Goal: Ask a question: Seek information or help from site administrators or community

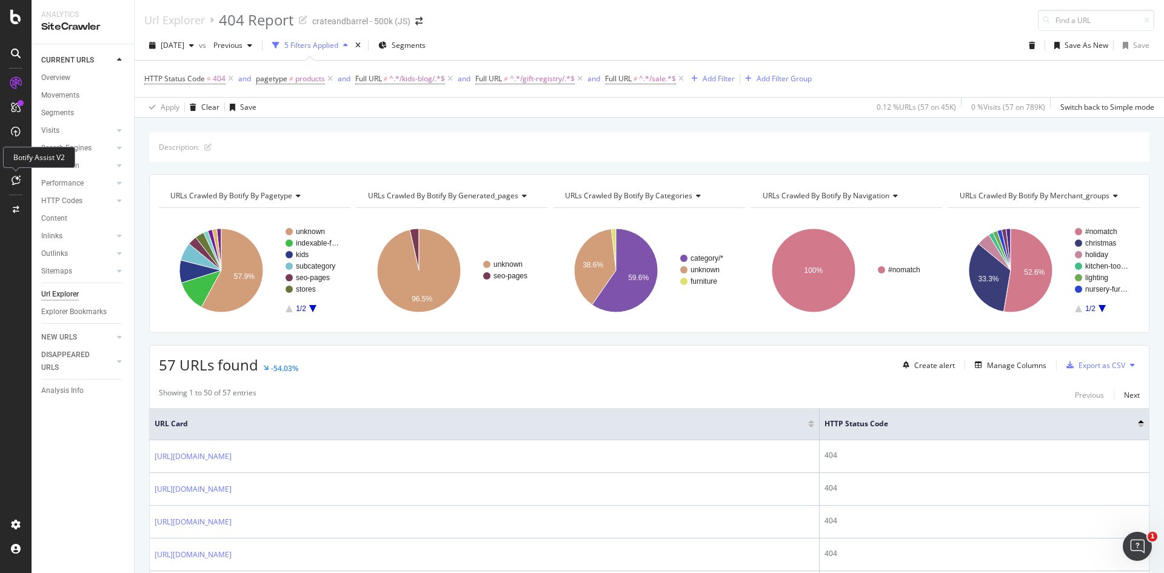
click at [13, 175] on div at bounding box center [15, 179] width 19 height 19
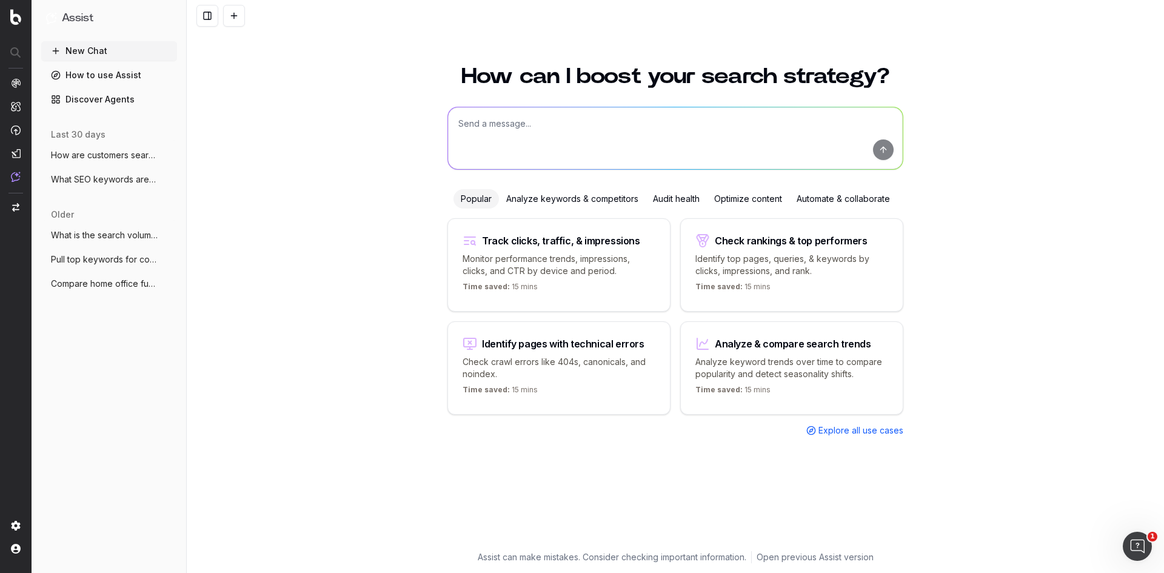
click at [618, 116] on textarea at bounding box center [675, 138] width 455 height 62
click at [763, 246] on div "Check rankings & top performers Identify top pages, queries, & keywords by clic…" at bounding box center [791, 264] width 223 height 93
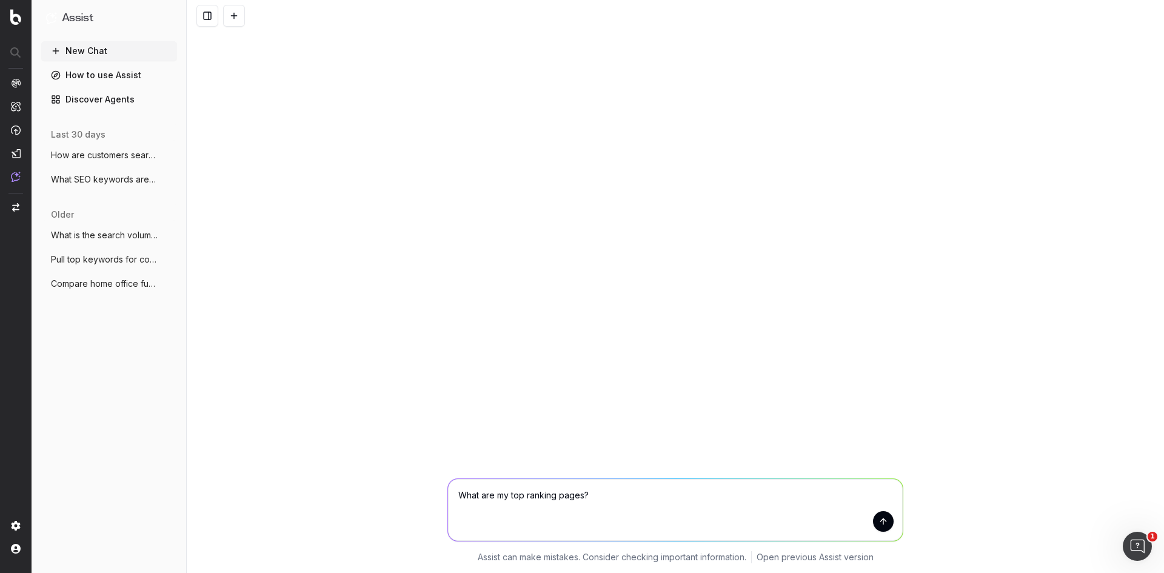
drag, startPoint x: 618, startPoint y: 497, endPoint x: 487, endPoint y: 498, distance: 130.3
click at [487, 498] on textarea "What are my top ranking pages?" at bounding box center [675, 510] width 455 height 62
type textarea "What are the top search queries for neutral christmas ornaments?"
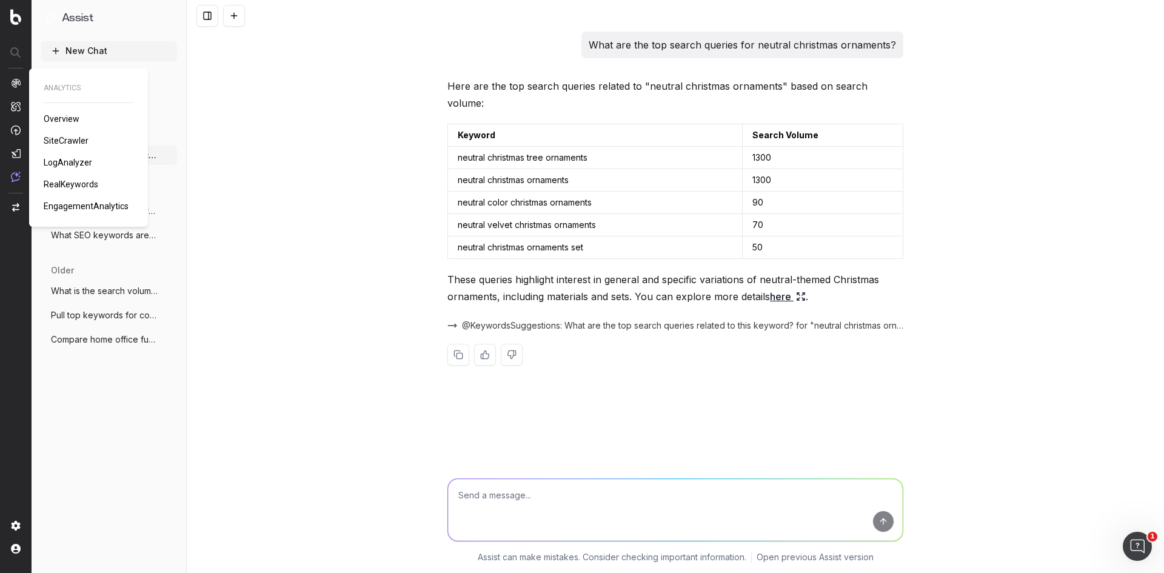
click at [67, 141] on span "SiteCrawler" at bounding box center [66, 141] width 45 height 10
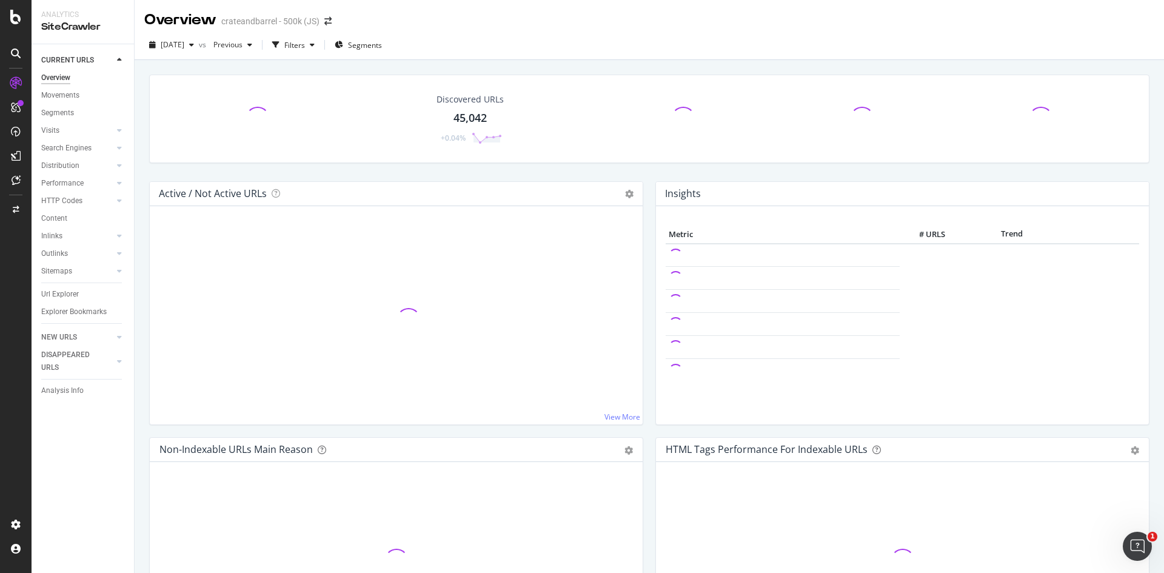
scroll to position [61, 0]
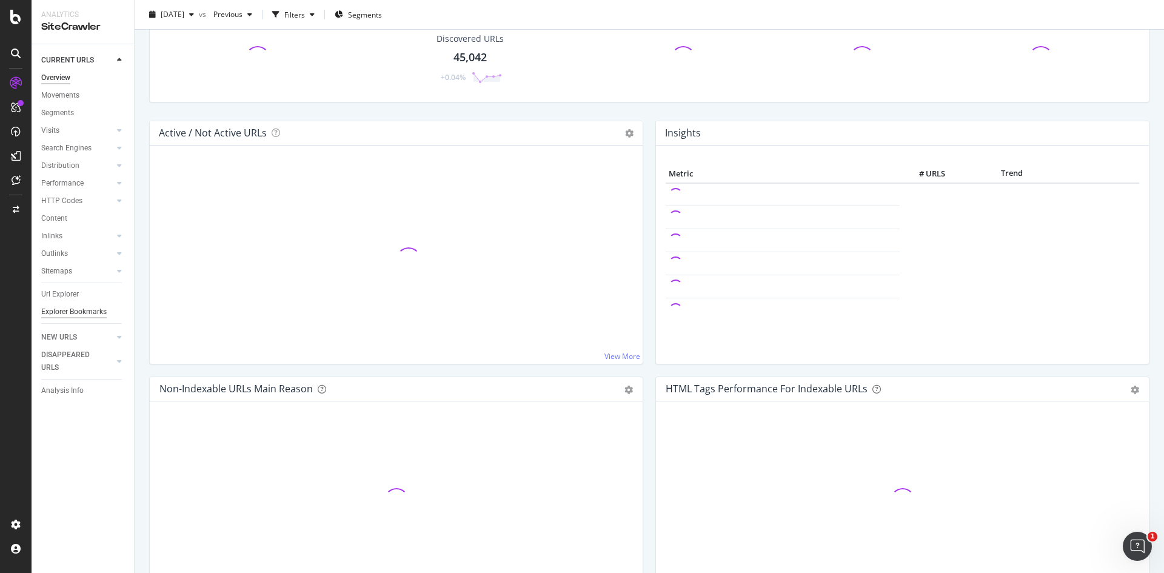
click at [81, 313] on div "Explorer Bookmarks" at bounding box center [73, 312] width 65 height 13
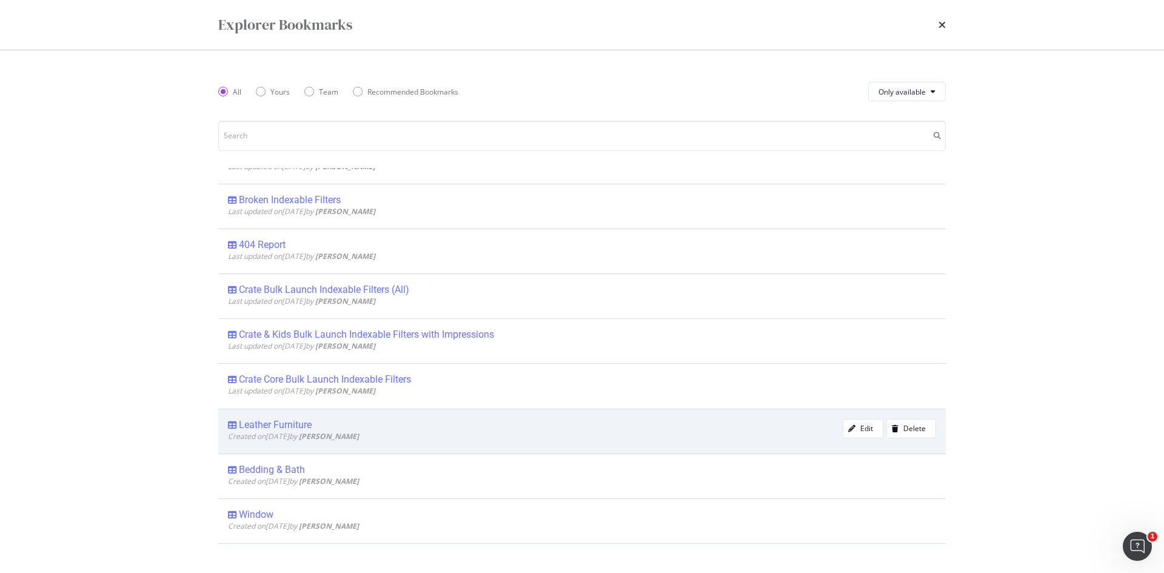
scroll to position [182, 0]
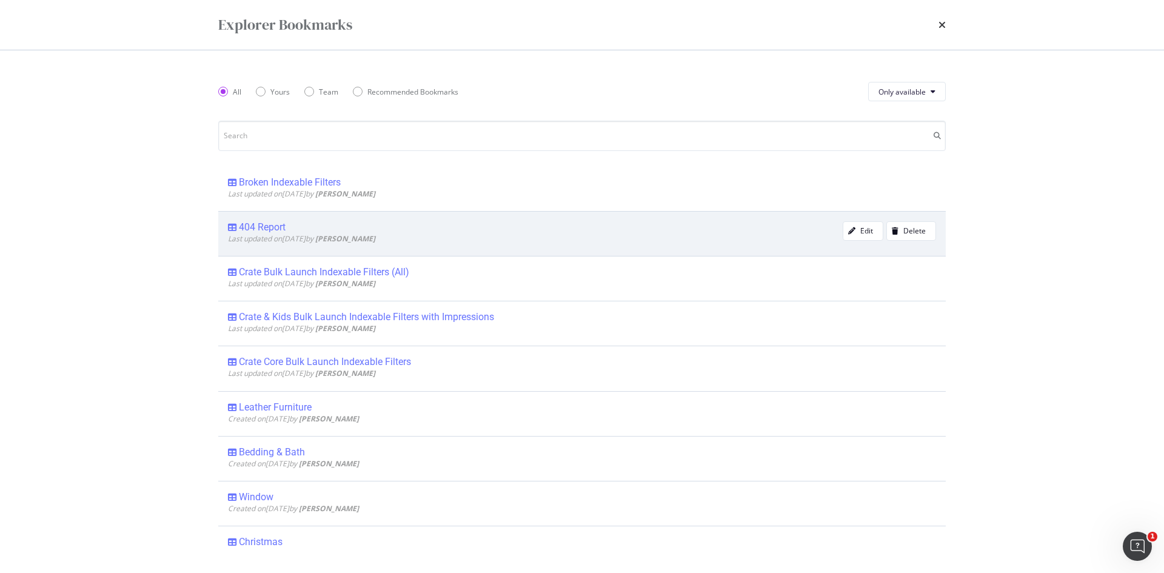
click at [267, 225] on div "404 Report" at bounding box center [262, 227] width 47 height 12
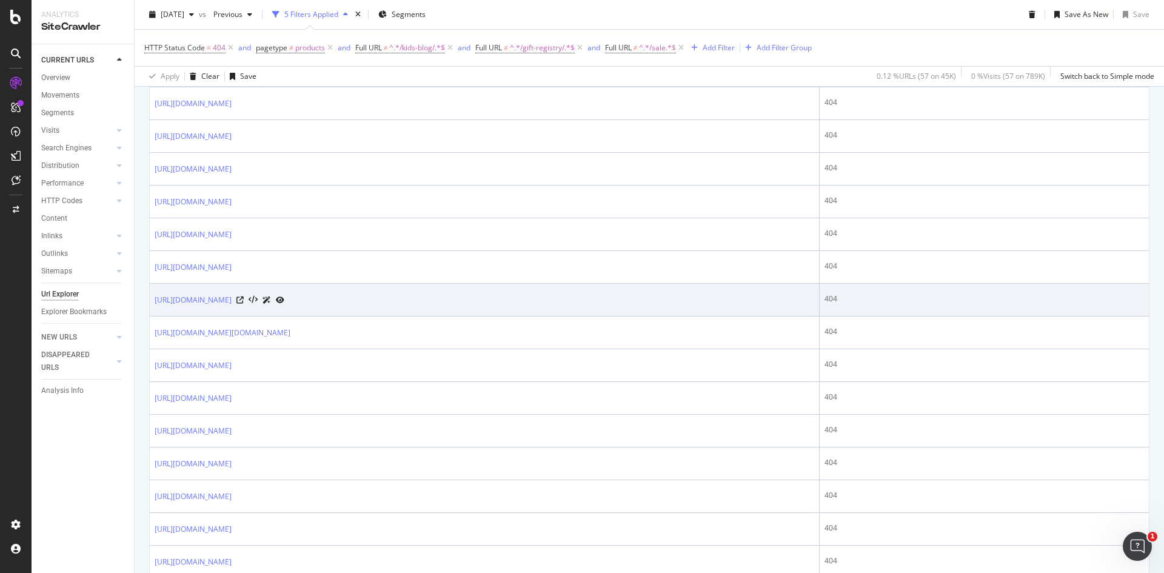
scroll to position [970, 0]
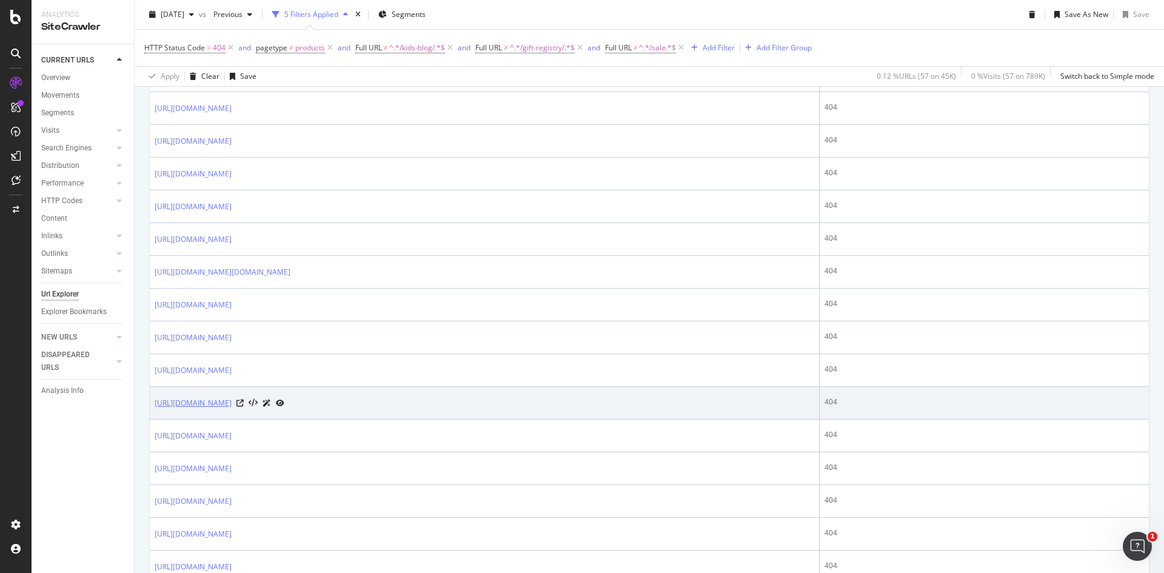
drag, startPoint x: 406, startPoint y: 402, endPoint x: 155, endPoint y: 406, distance: 251.0
click at [155, 406] on div "[URL][DOMAIN_NAME]" at bounding box center [220, 402] width 130 height 13
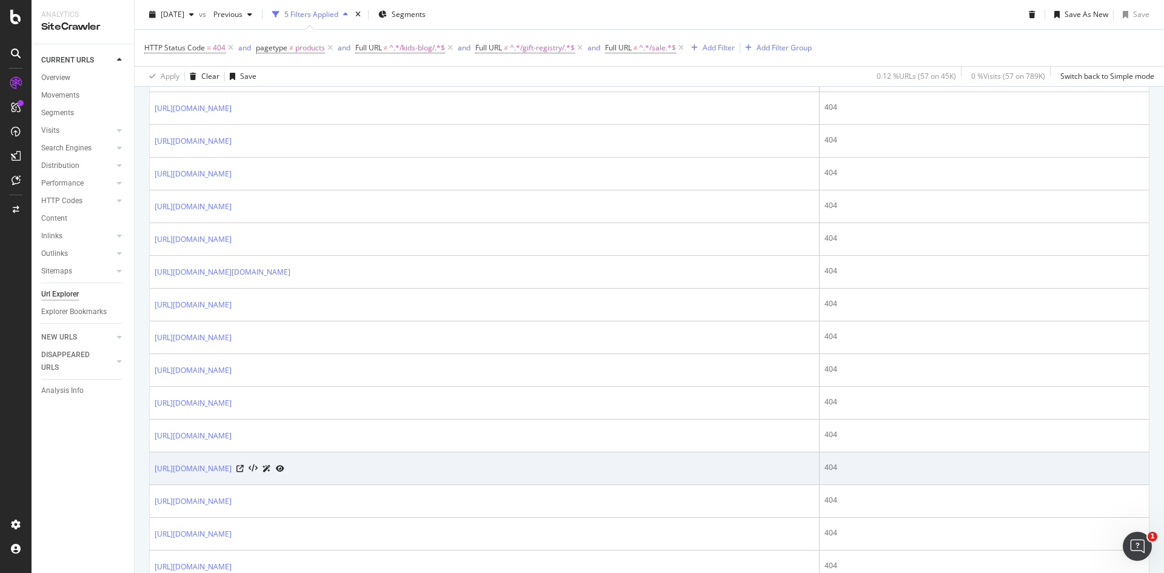
copy link "[URL][DOMAIN_NAME]"
